Goal: Task Accomplishment & Management: Use online tool/utility

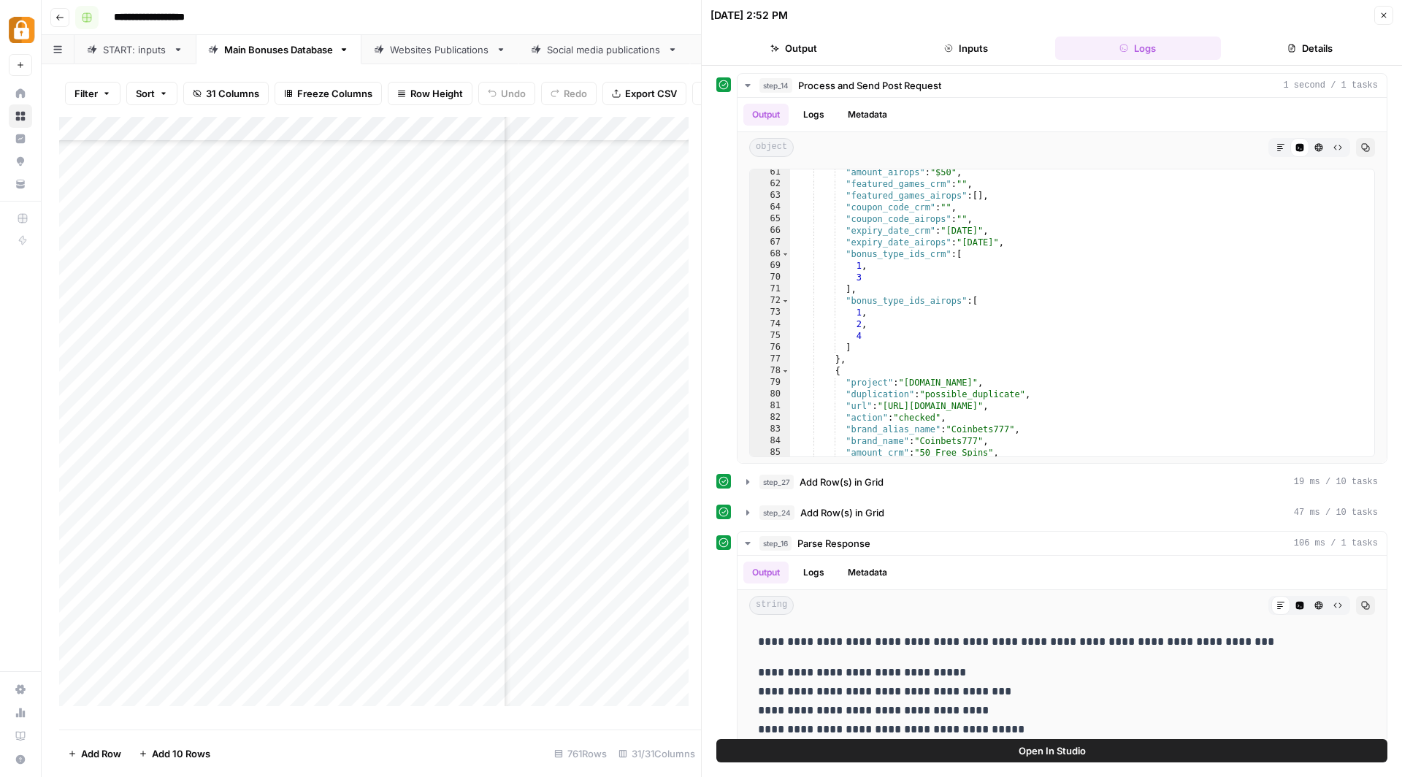
scroll to position [703, 0]
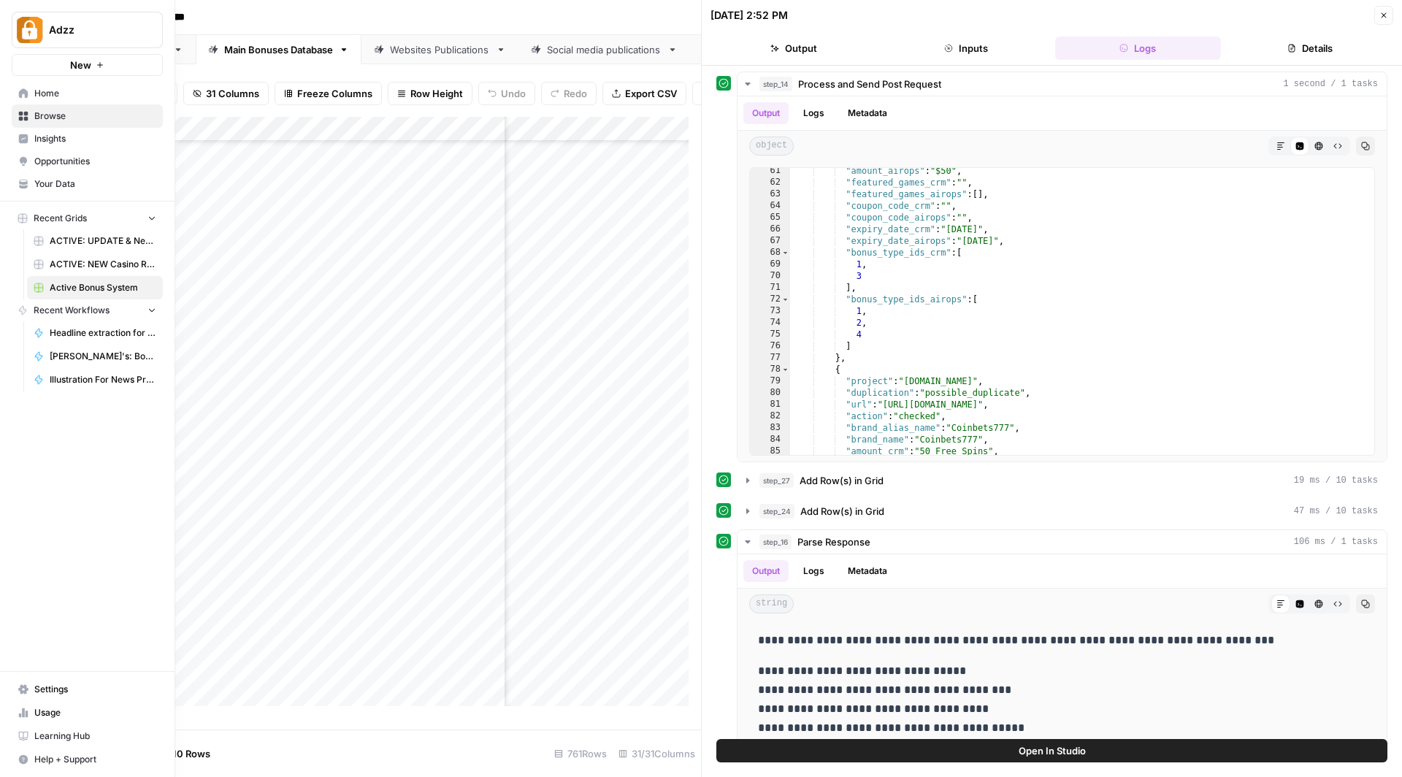
click at [55, 114] on span "Browse" at bounding box center [95, 116] width 122 height 13
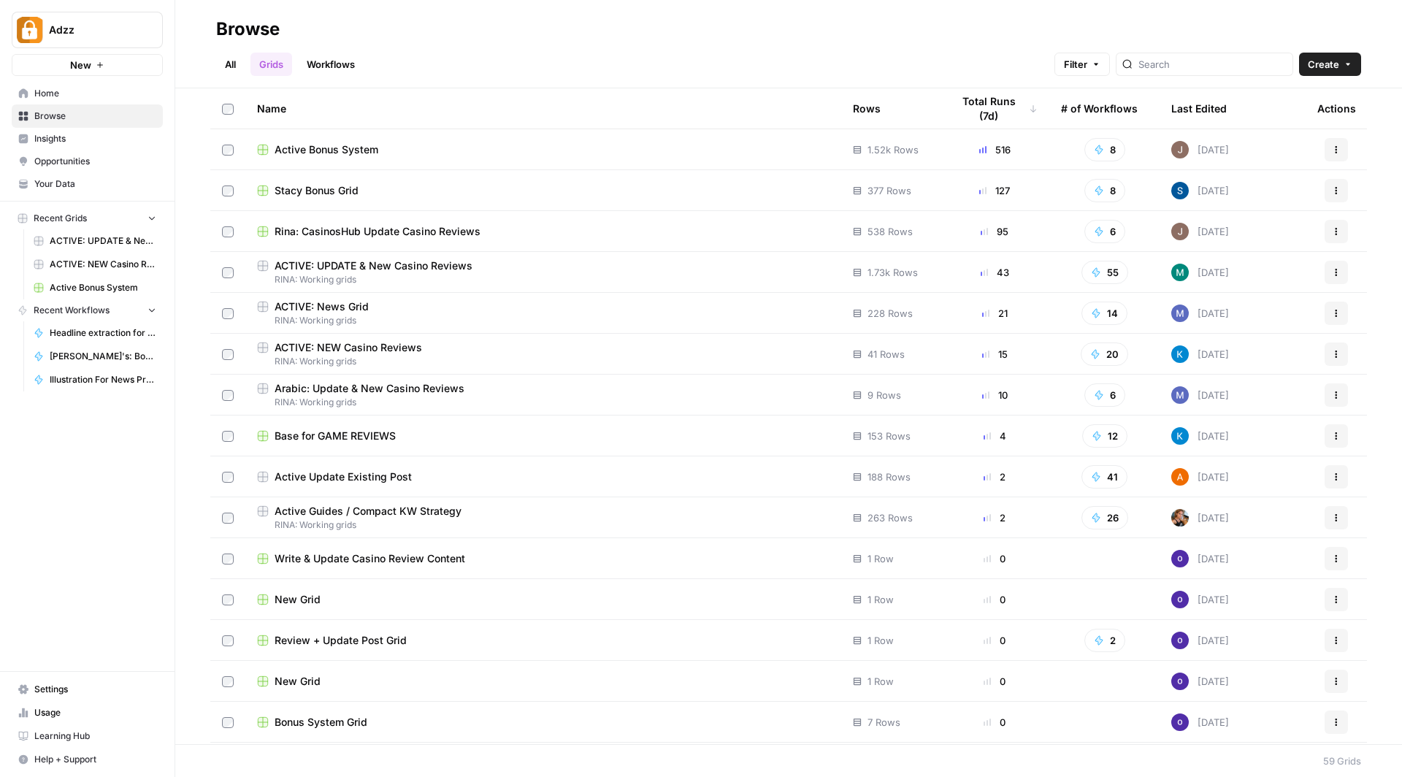
click at [521, 225] on div "Rina: CasinosHub Update Casino Reviews" at bounding box center [543, 231] width 572 height 15
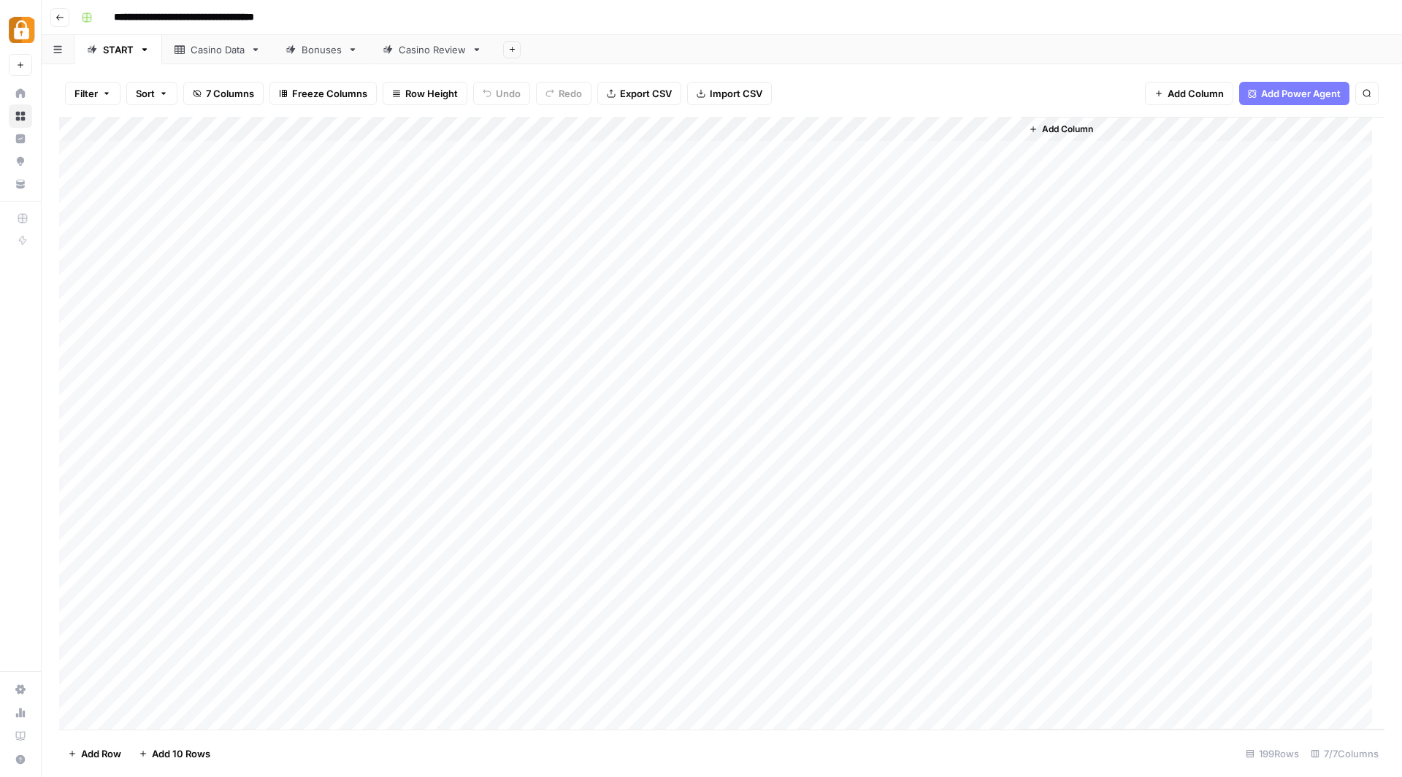
click at [415, 46] on div "Casino Review" at bounding box center [432, 49] width 67 height 15
click at [197, 628] on div "Add Column" at bounding box center [721, 423] width 1325 height 613
type textarea "**********"
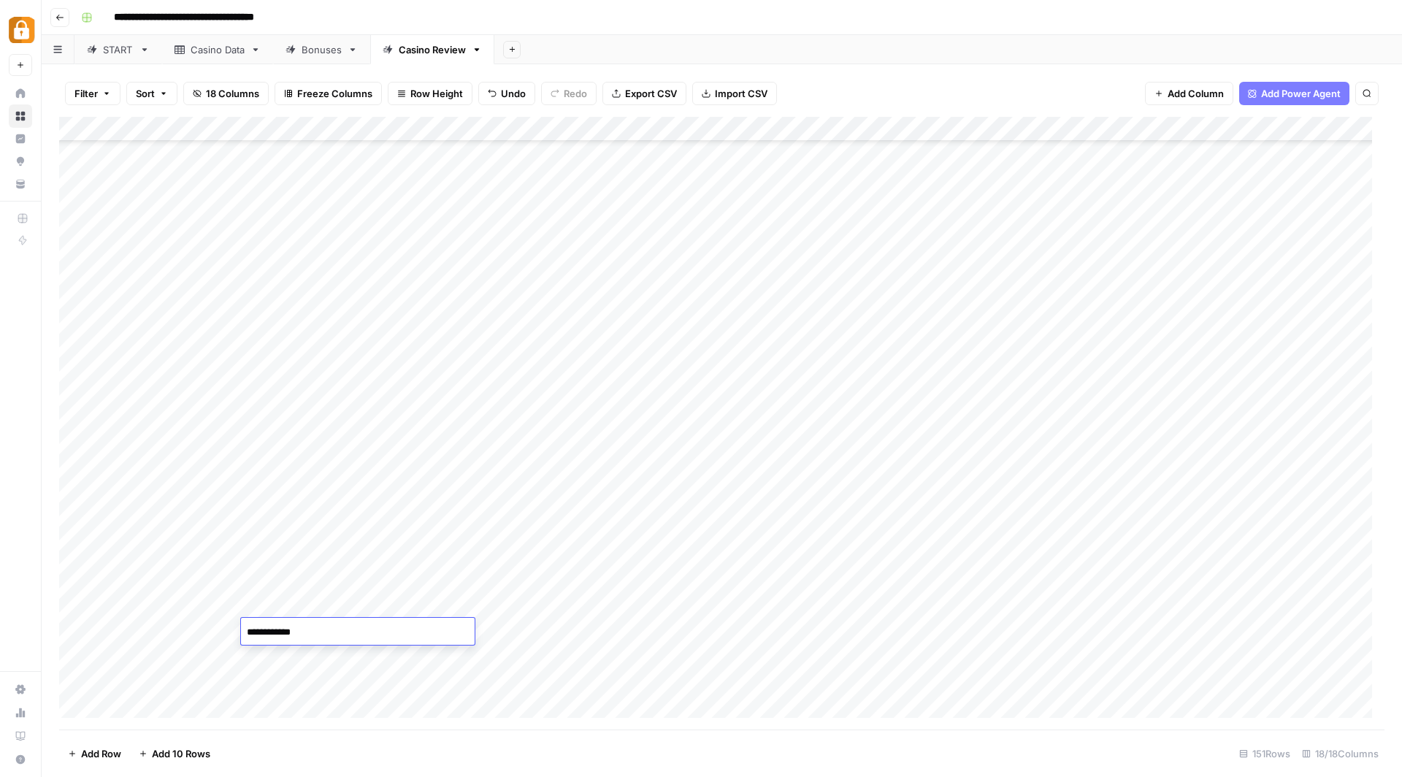
type textarea "**********"
click at [416, 631] on div "Add Column" at bounding box center [721, 423] width 1325 height 613
click at [112, 44] on div "START" at bounding box center [118, 49] width 31 height 15
click at [62, 13] on icon "button" at bounding box center [59, 17] width 9 height 9
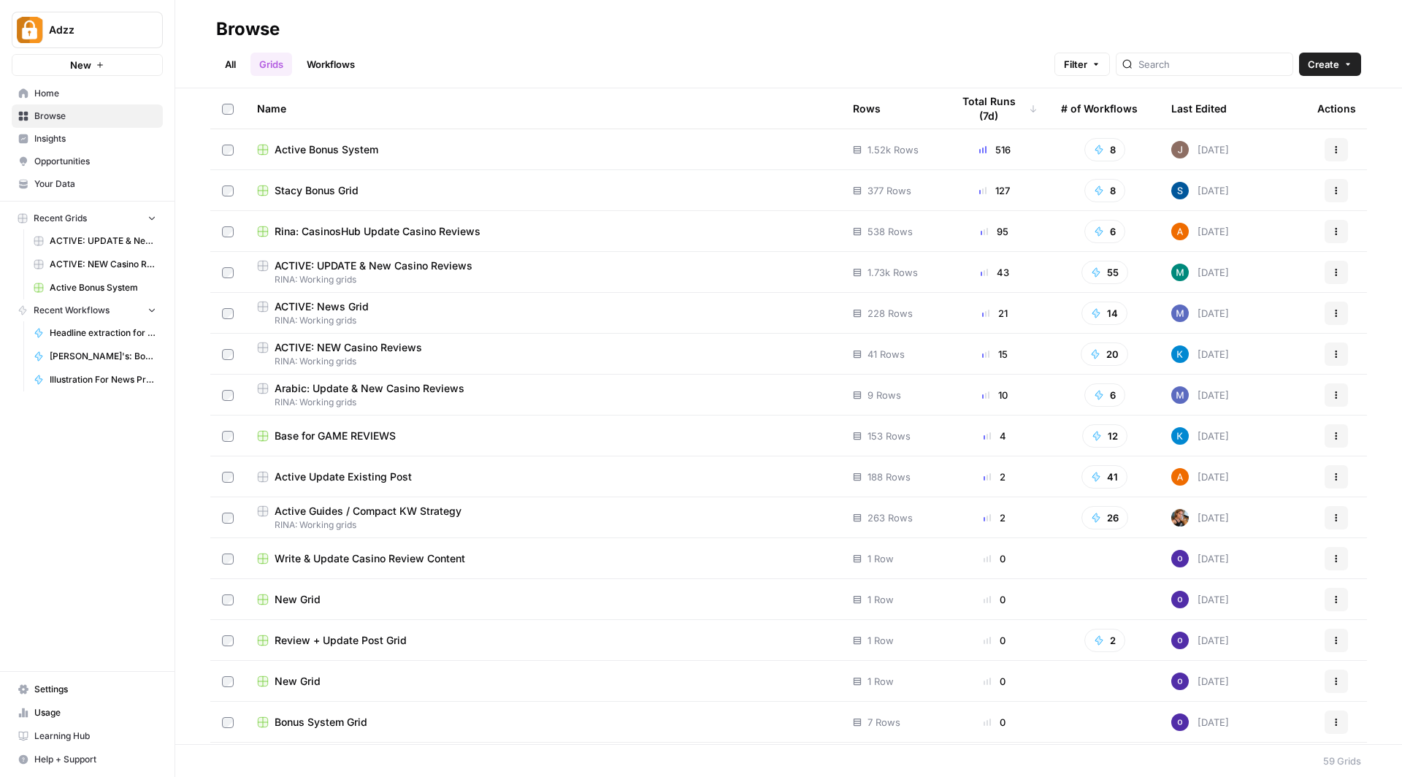
click at [448, 228] on span "Rina: CasinosHub Update Casino Reviews" at bounding box center [378, 231] width 206 height 15
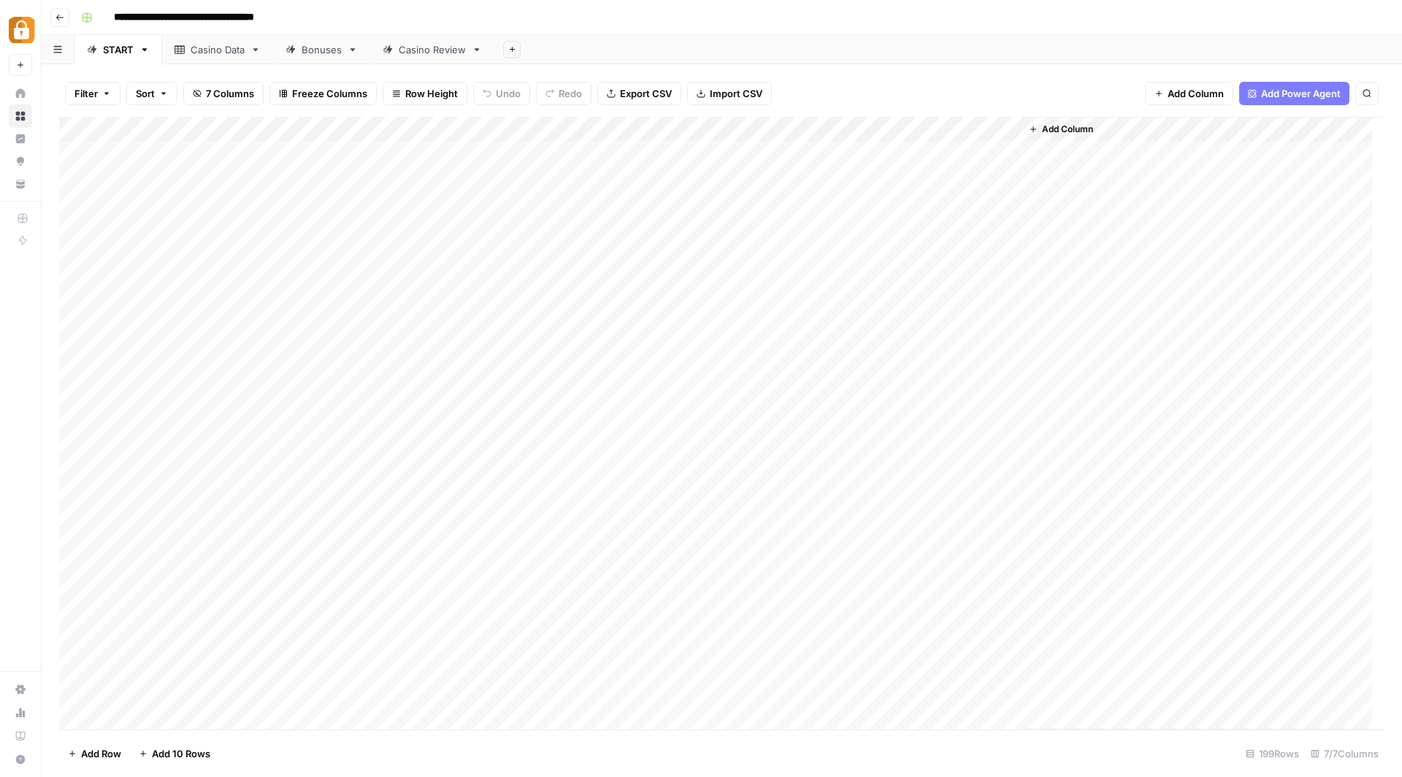
click at [58, 12] on button "Go back" at bounding box center [59, 17] width 19 height 19
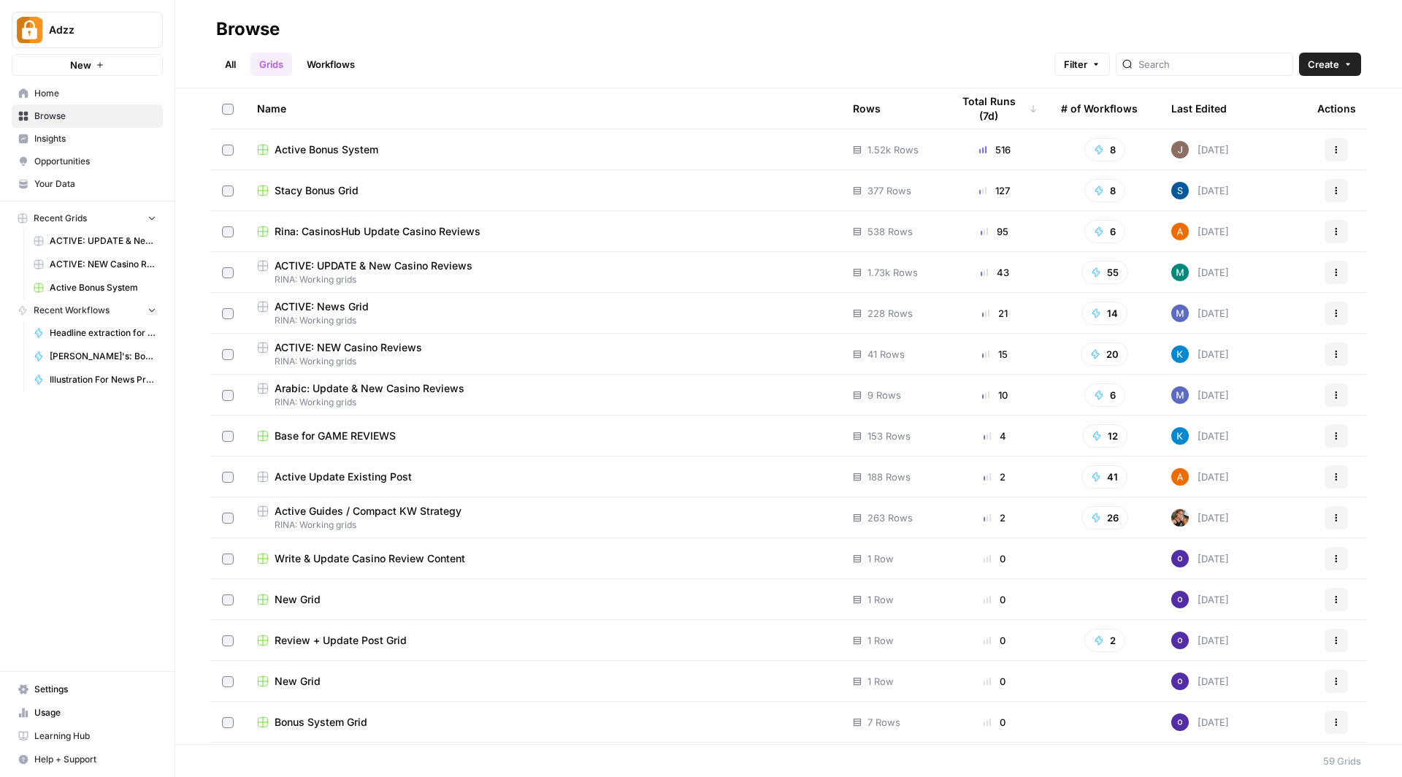
click at [395, 472] on span "Active Update Existing Post" at bounding box center [343, 476] width 137 height 15
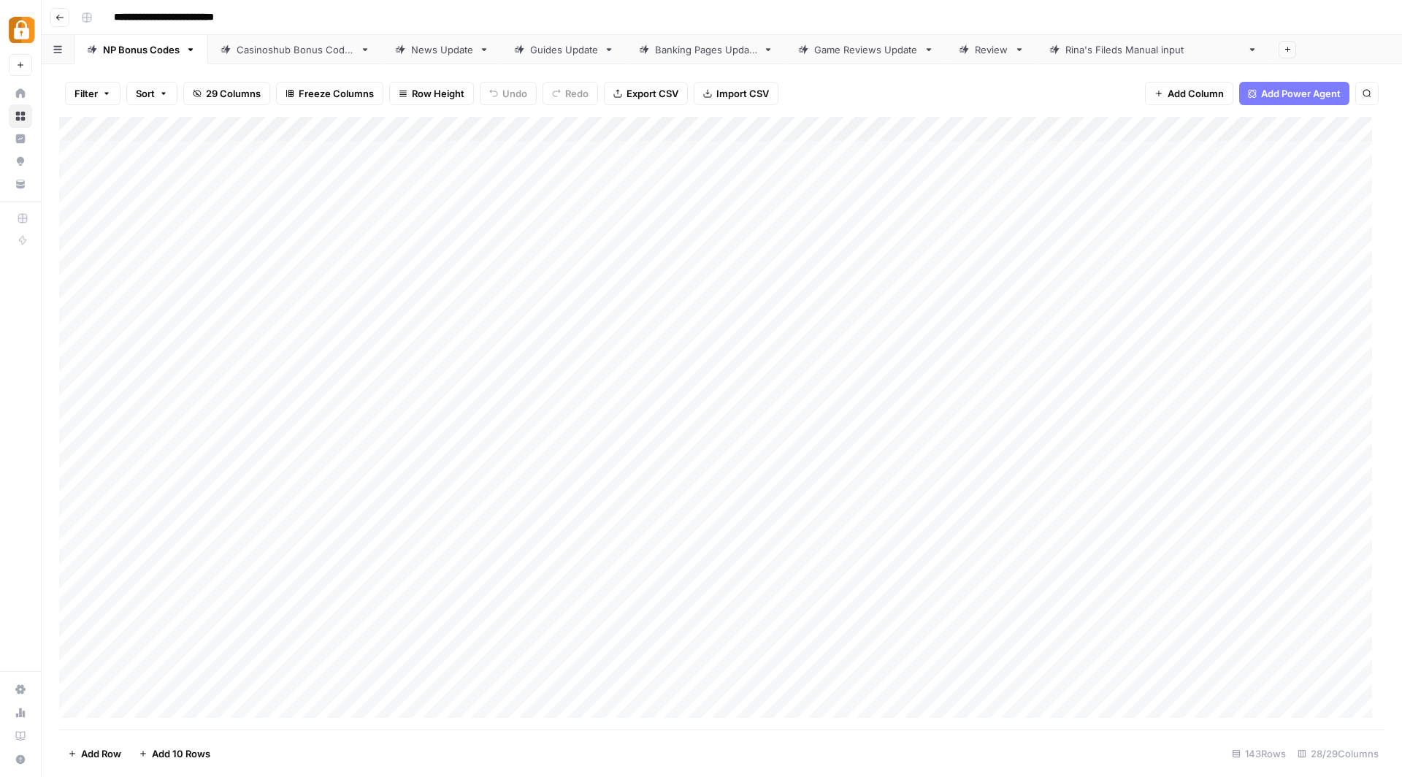
click at [283, 47] on div "Casinoshub Bonus Codes" at bounding box center [296, 49] width 118 height 15
click at [149, 47] on div "NP Bonus Codes" at bounding box center [141, 49] width 77 height 15
click at [985, 43] on div "Review" at bounding box center [992, 49] width 34 height 15
click at [250, 174] on div "Add Column" at bounding box center [721, 265] width 1325 height 296
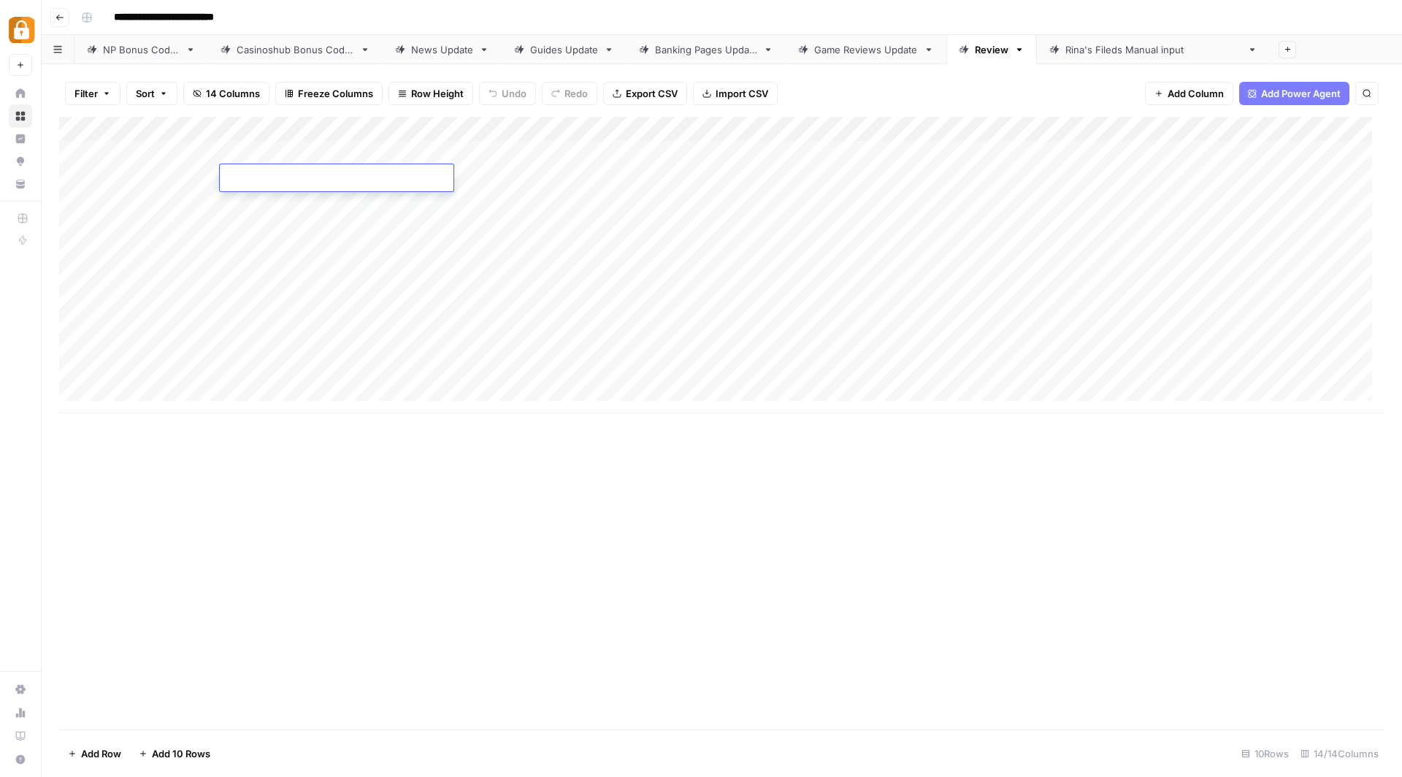
type textarea "**********"
click at [508, 185] on div "Add Column" at bounding box center [721, 265] width 1325 height 296
click at [448, 179] on div "Add Column" at bounding box center [721, 265] width 1325 height 296
type textarea "**********"
click at [169, 173] on div "Add Column" at bounding box center [721, 265] width 1325 height 296
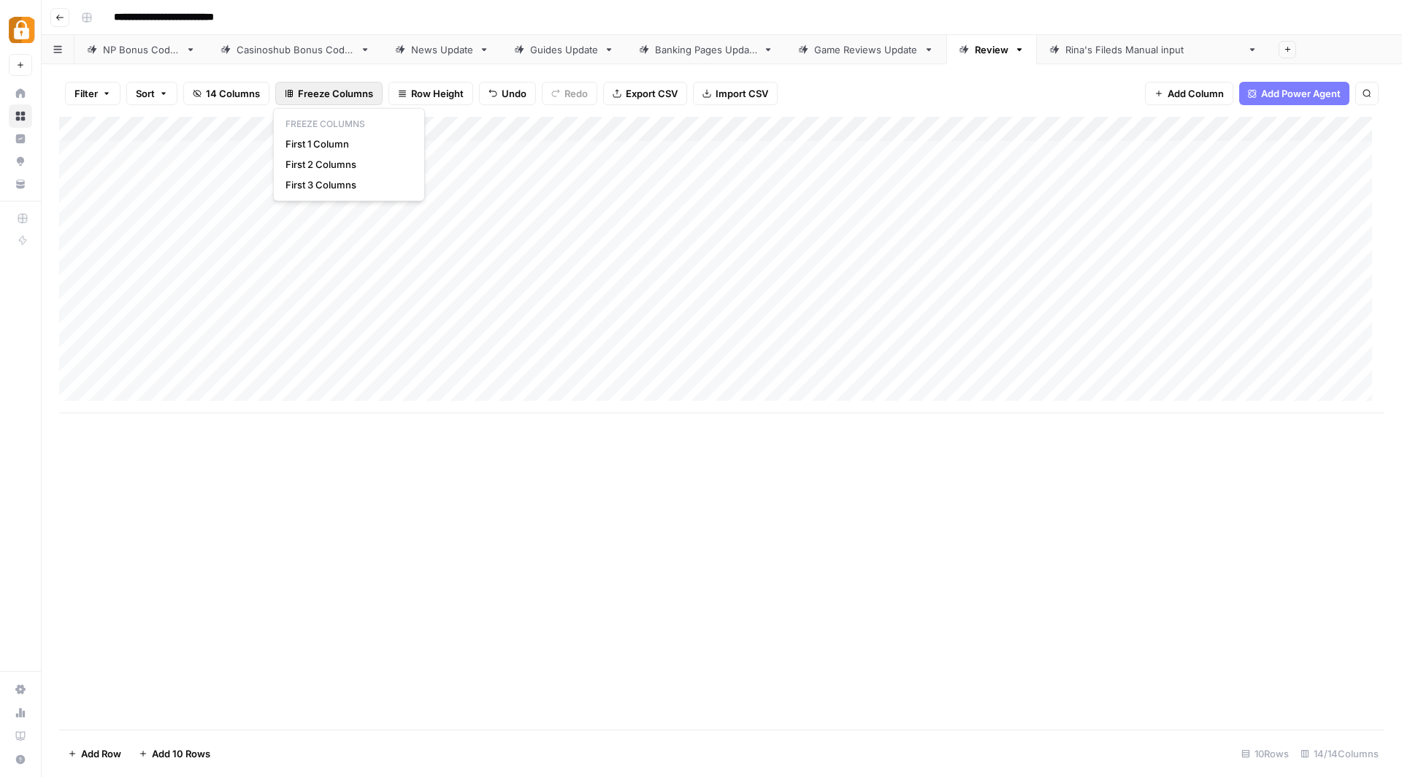
click at [319, 88] on span "Freeze Columns" at bounding box center [335, 93] width 75 height 15
click at [347, 182] on span "First 3 Columns" at bounding box center [345, 184] width 121 height 15
click at [1196, 177] on div "Add Column" at bounding box center [721, 265] width 1325 height 296
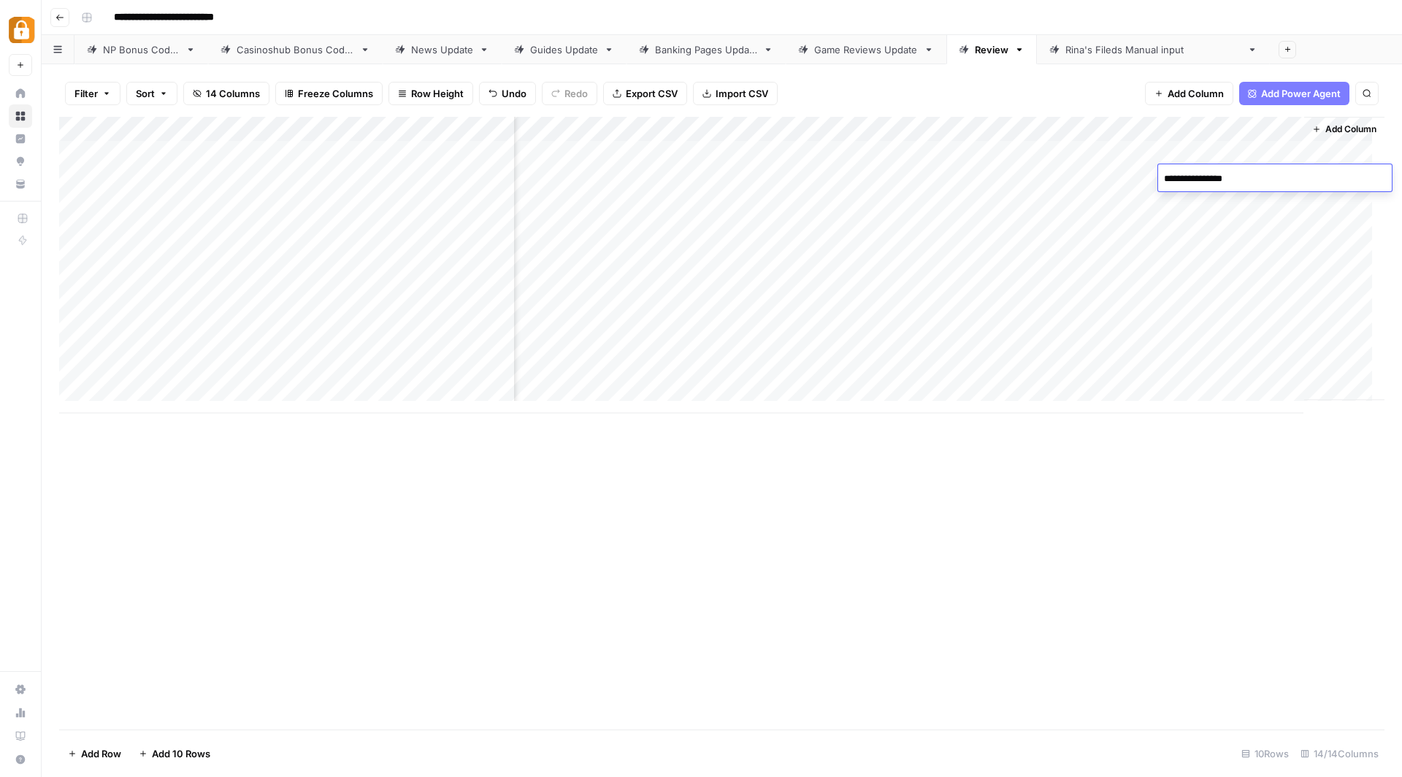
type textarea "**********"
click at [399, 346] on div "Add Column" at bounding box center [721, 265] width 1325 height 296
click at [580, 172] on div "Add Column" at bounding box center [721, 265] width 1325 height 296
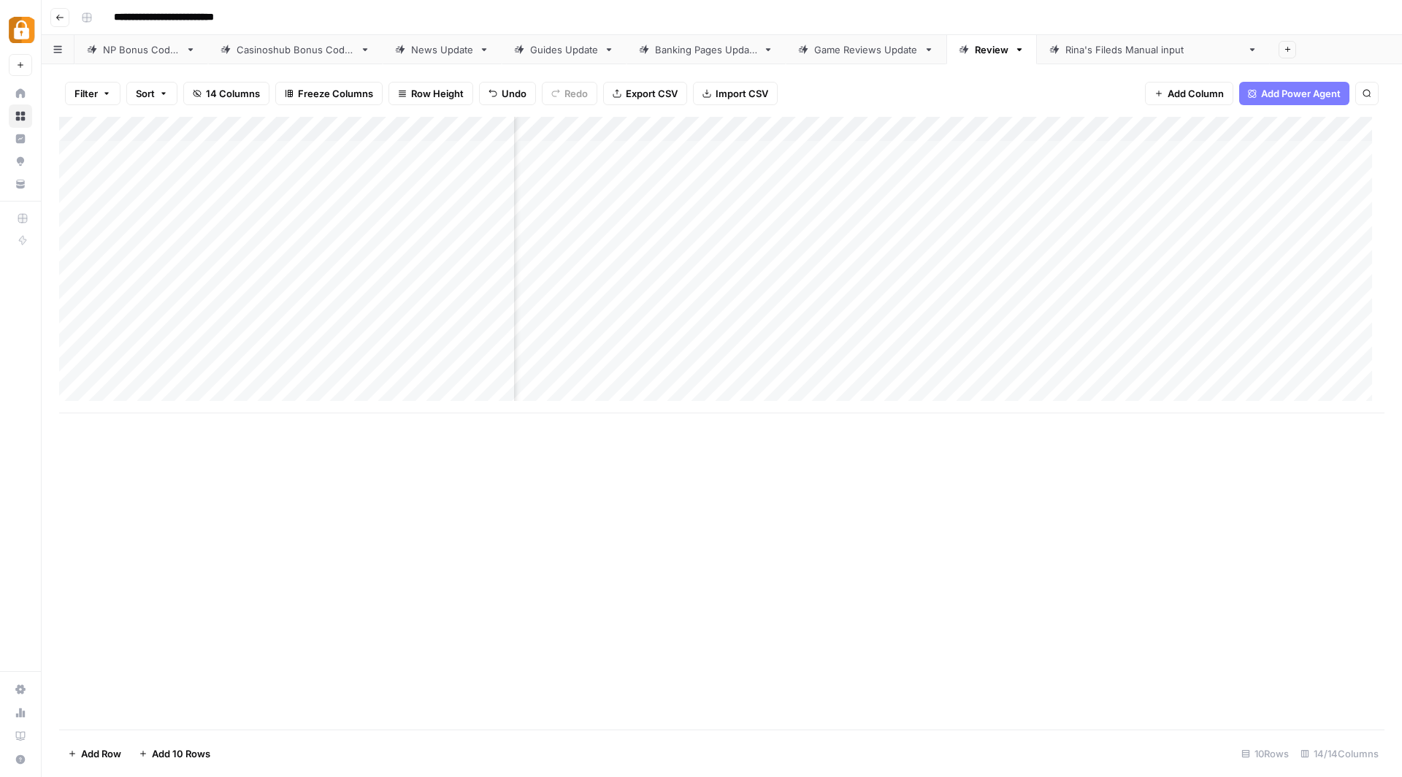
click at [973, 399] on div "Add Column" at bounding box center [721, 265] width 1325 height 296
click at [527, 419] on div "Add Column" at bounding box center [721, 277] width 1325 height 321
click at [569, 175] on div "Add Column" at bounding box center [721, 290] width 1325 height 346
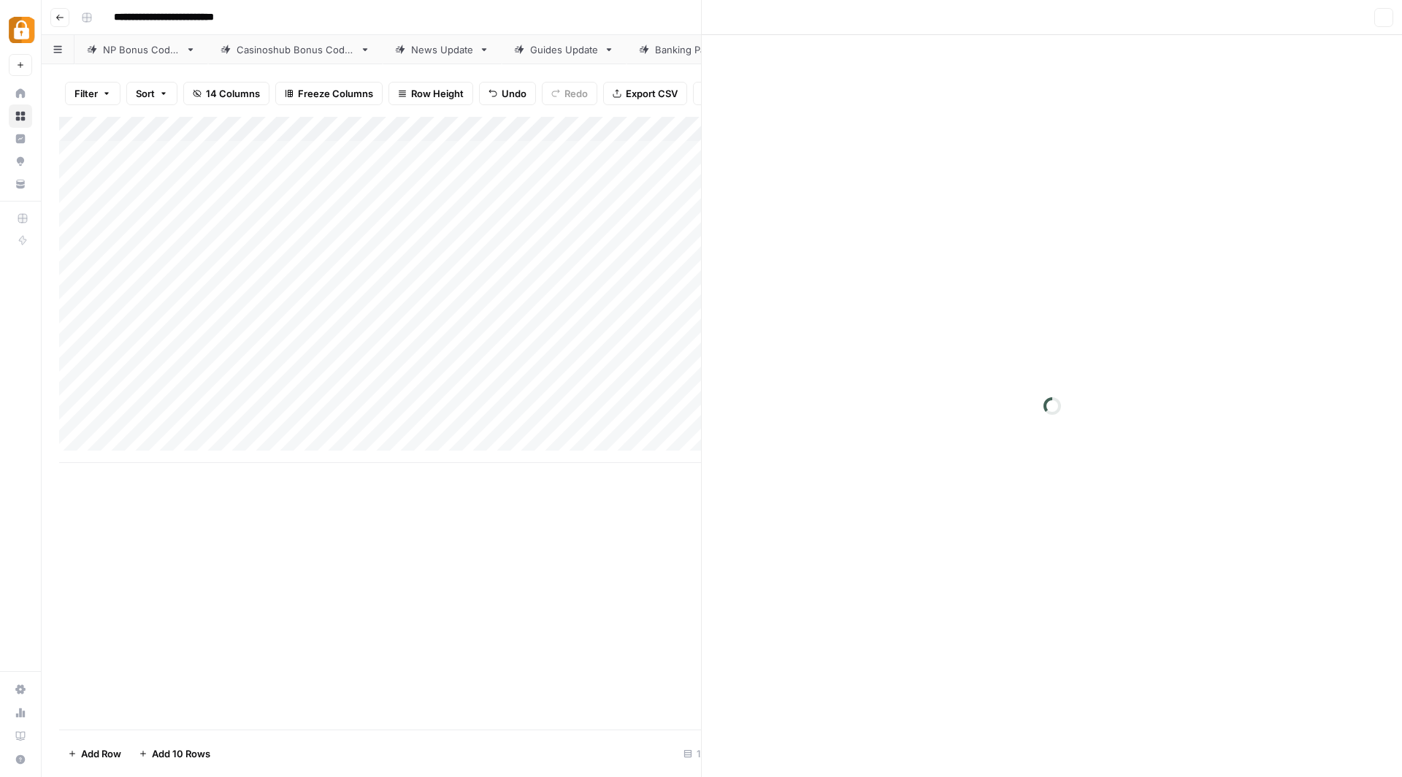
click at [569, 175] on div at bounding box center [580, 177] width 134 height 27
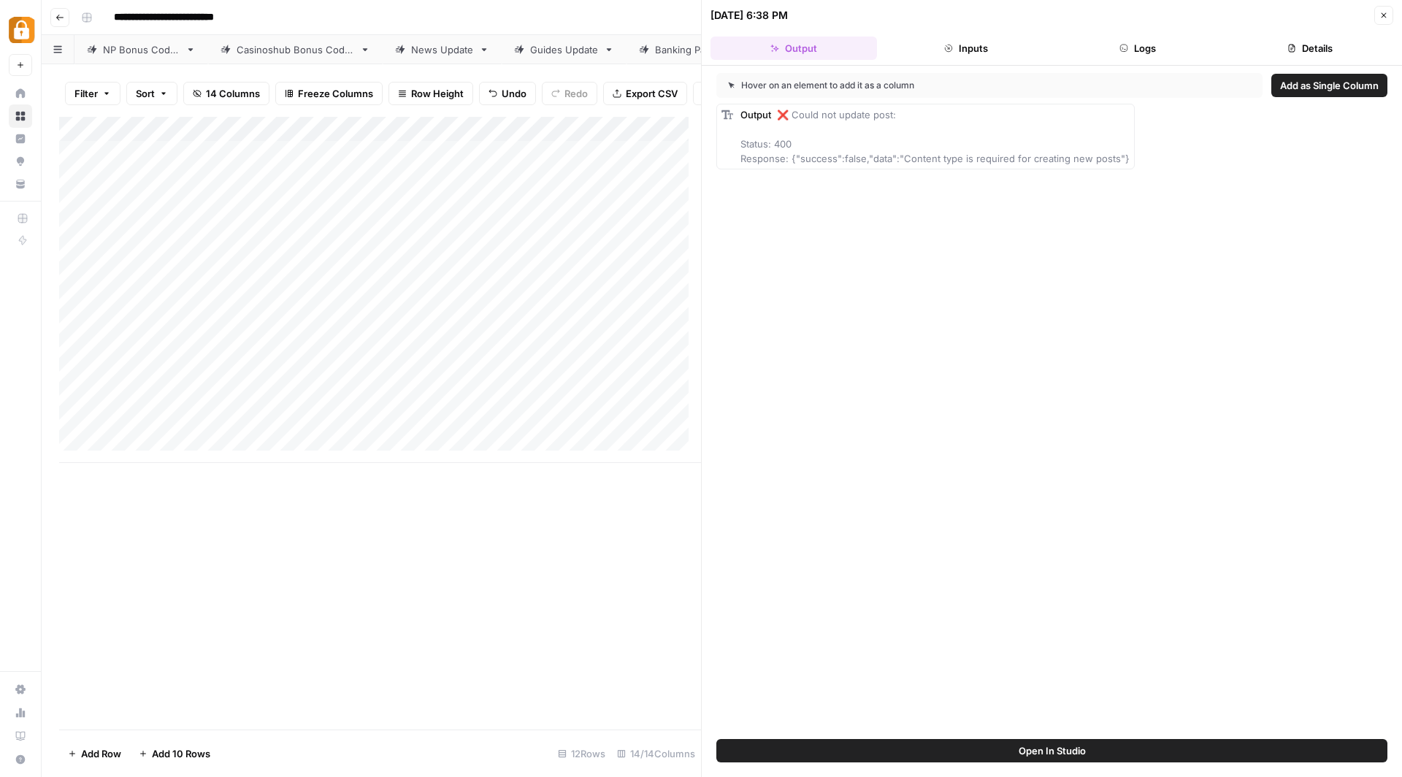
click at [1146, 269] on div "Hover on an element to add it as a column Add as Single Column Output ❌ Could n…" at bounding box center [1052, 402] width 700 height 673
